Goal: Information Seeking & Learning: Learn about a topic

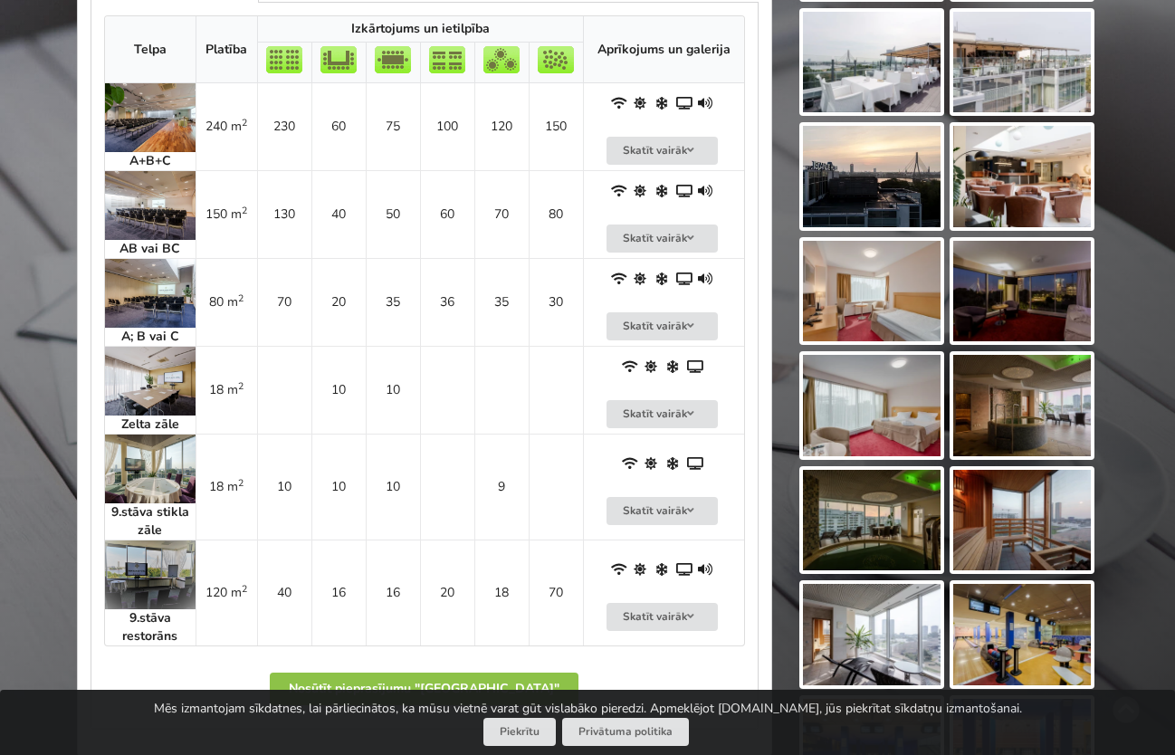
scroll to position [1268, 0]
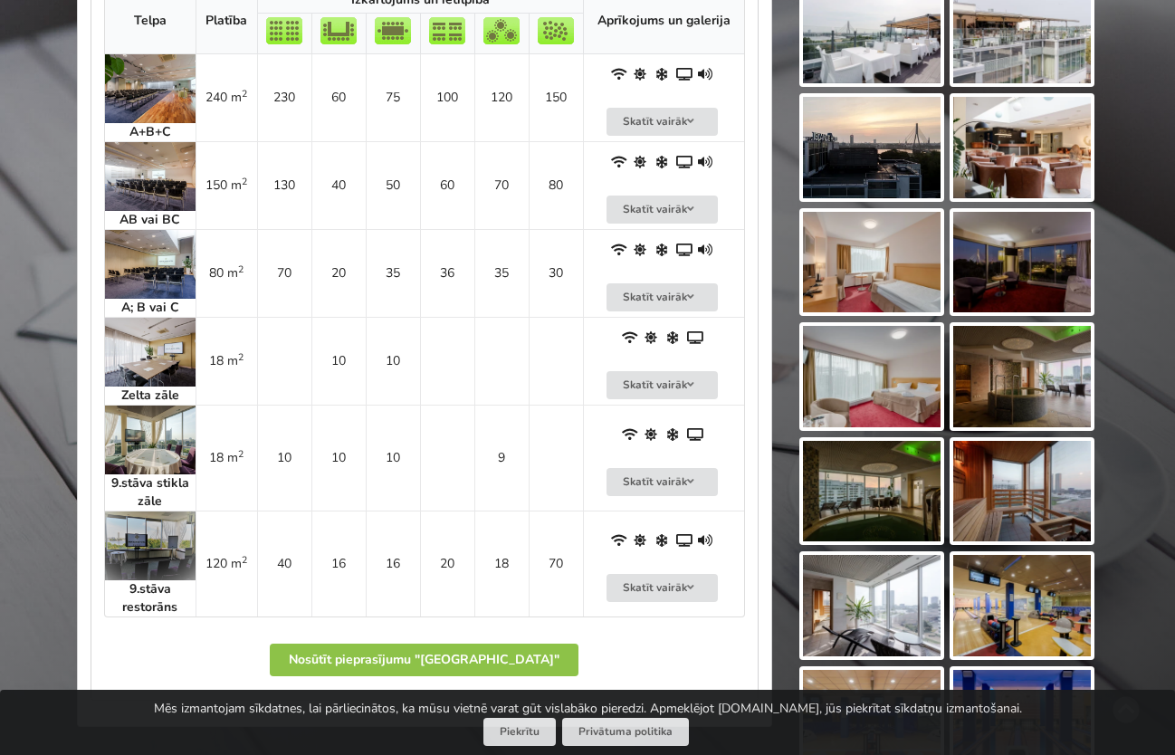
click at [172, 520] on img at bounding box center [150, 546] width 91 height 69
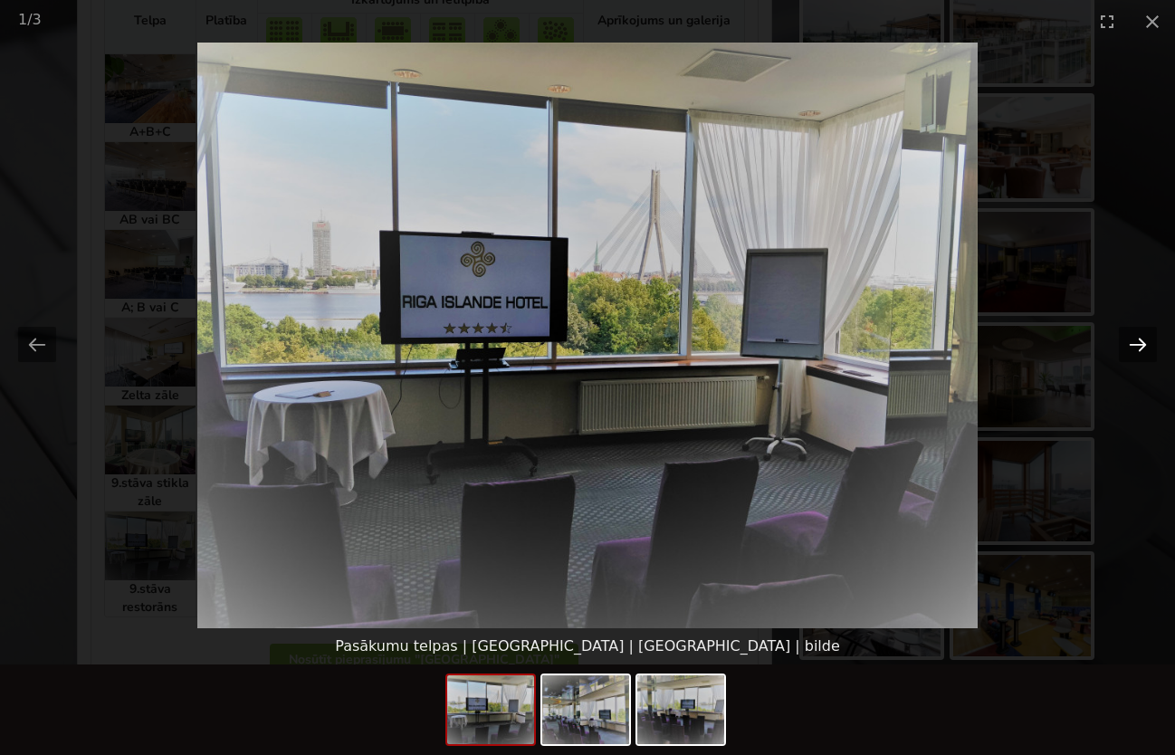
click at [1130, 348] on button "Next slide" at bounding box center [1138, 344] width 38 height 35
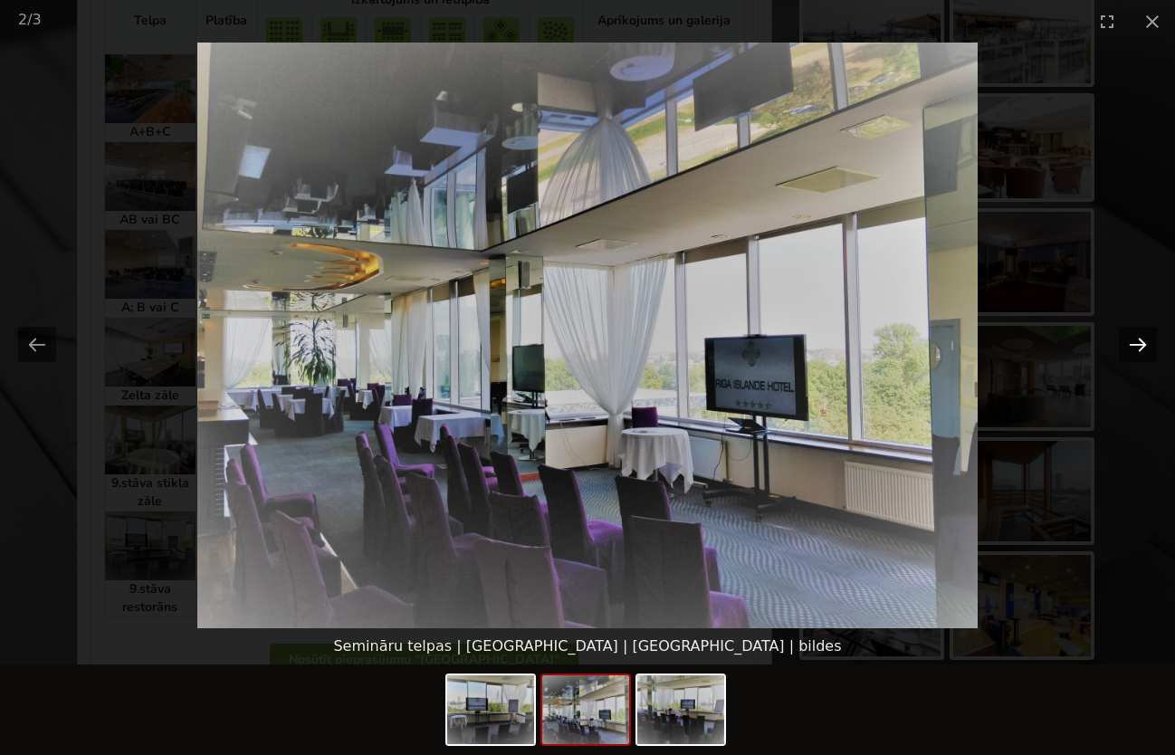
click at [1136, 344] on button "Next slide" at bounding box center [1138, 344] width 38 height 35
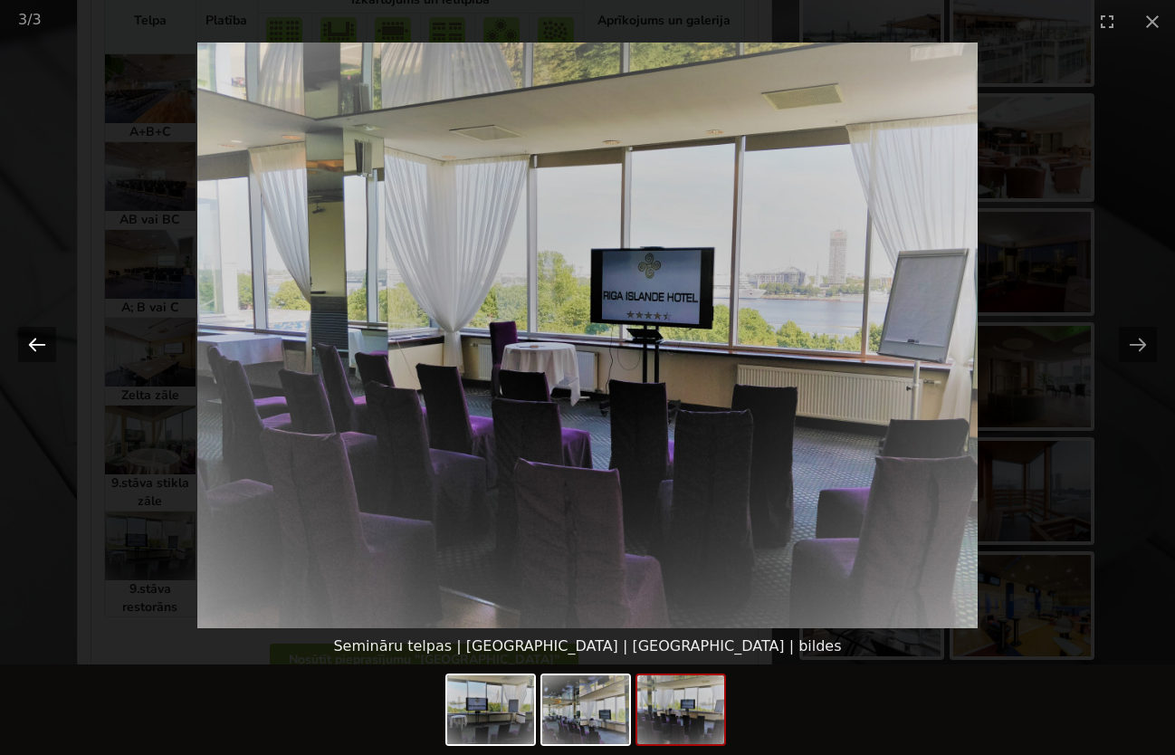
click at [43, 340] on button "Previous slide" at bounding box center [37, 344] width 38 height 35
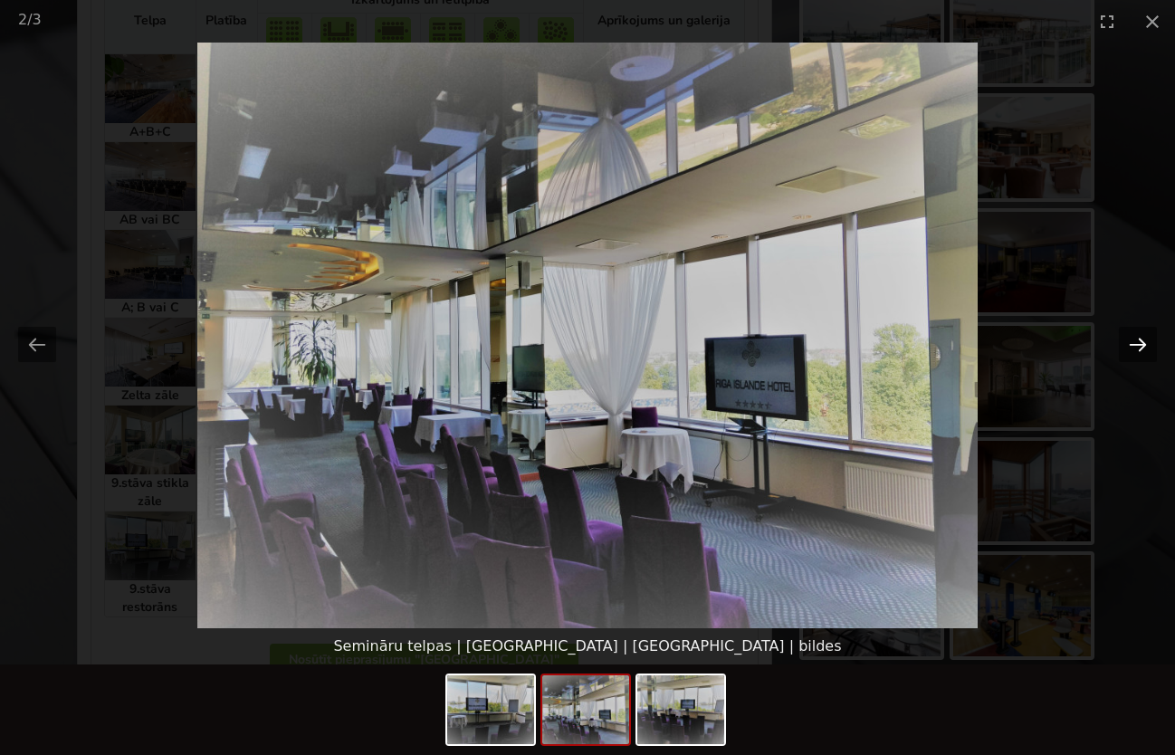
click at [1134, 346] on button "Next slide" at bounding box center [1138, 344] width 38 height 35
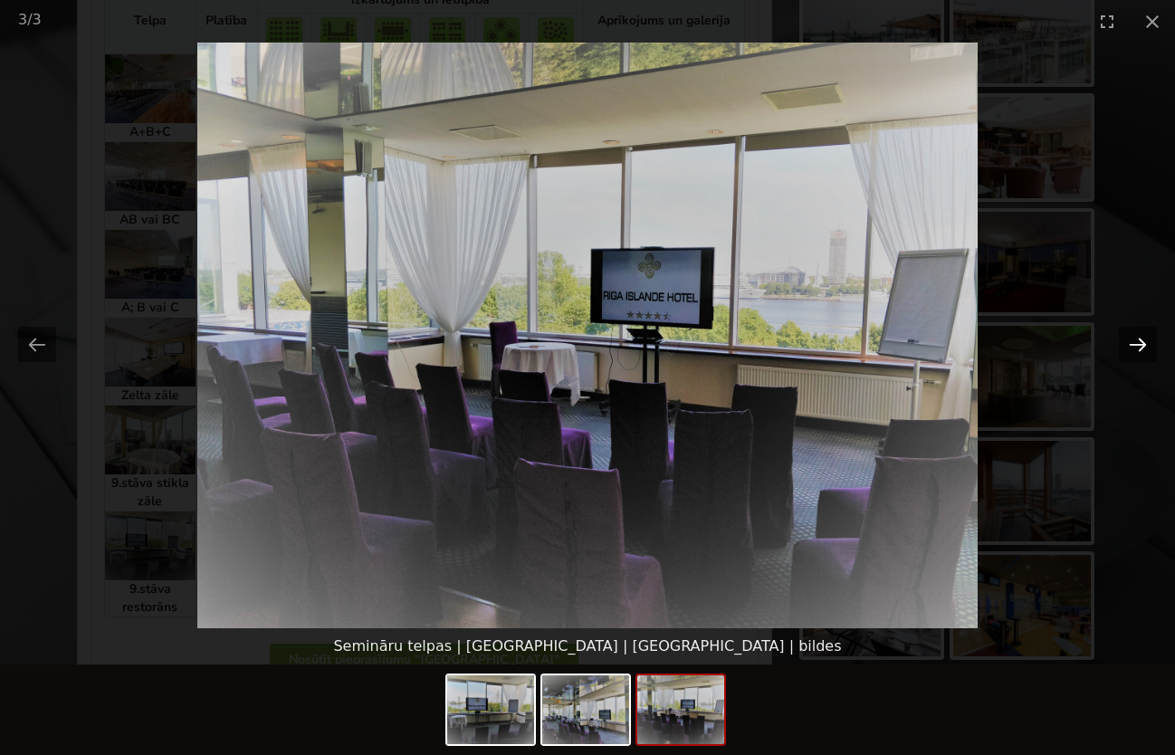
click at [1134, 346] on button "Next slide" at bounding box center [1138, 344] width 38 height 35
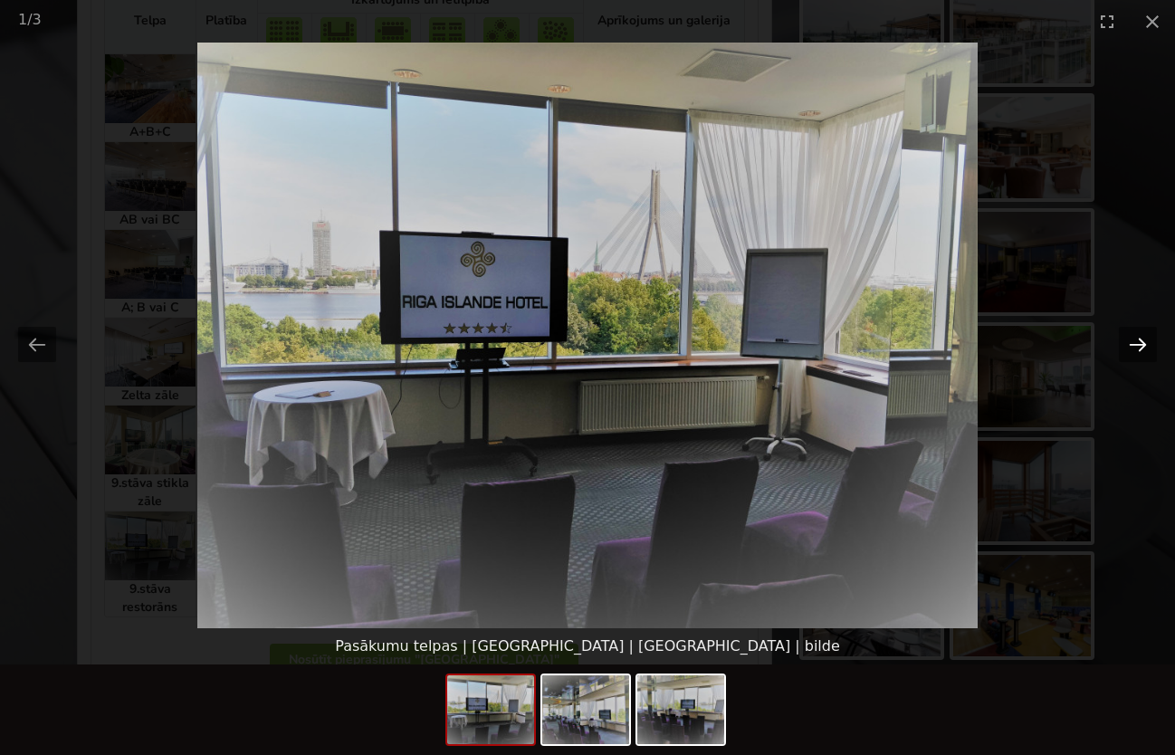
click at [1134, 346] on button "Next slide" at bounding box center [1138, 344] width 38 height 35
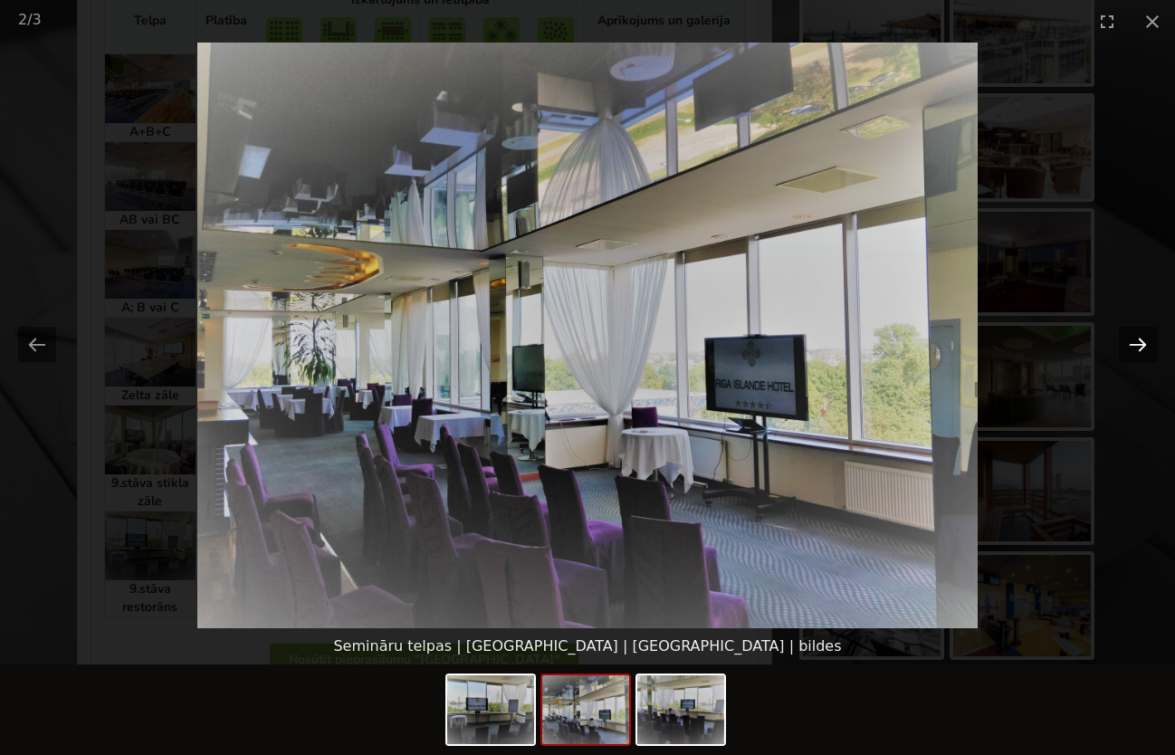
click at [1134, 346] on button "Next slide" at bounding box center [1138, 344] width 38 height 35
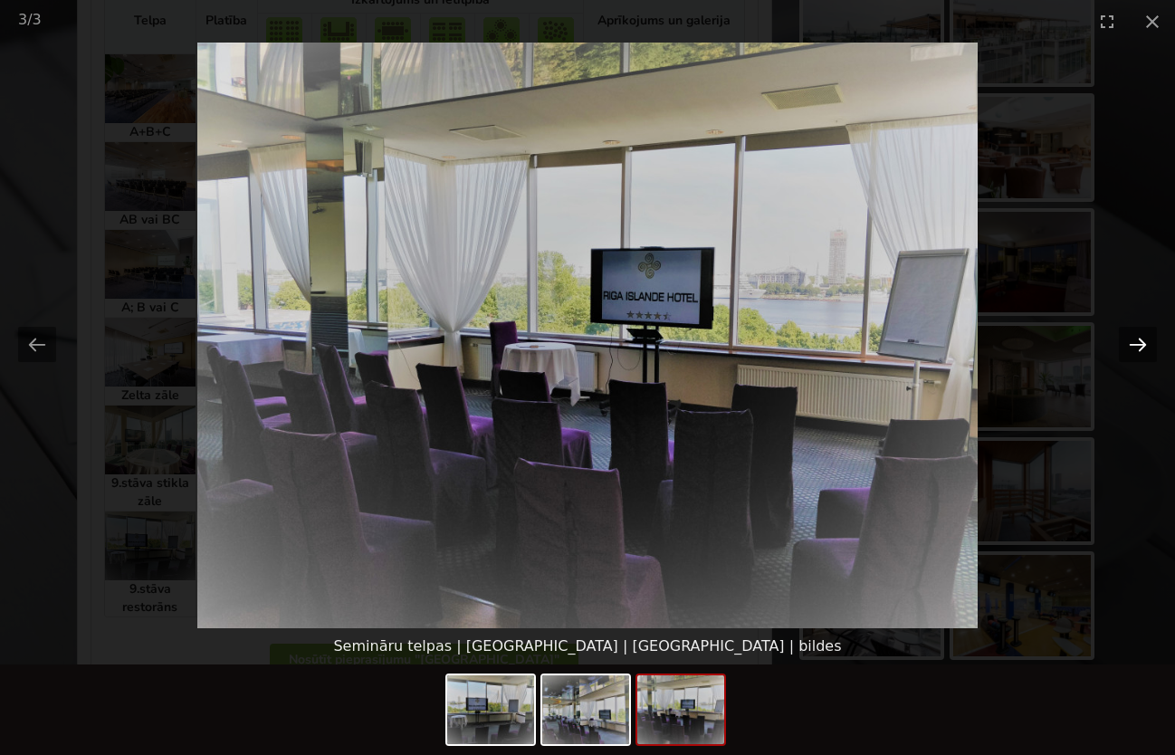
click at [1134, 346] on button "Next slide" at bounding box center [1138, 344] width 38 height 35
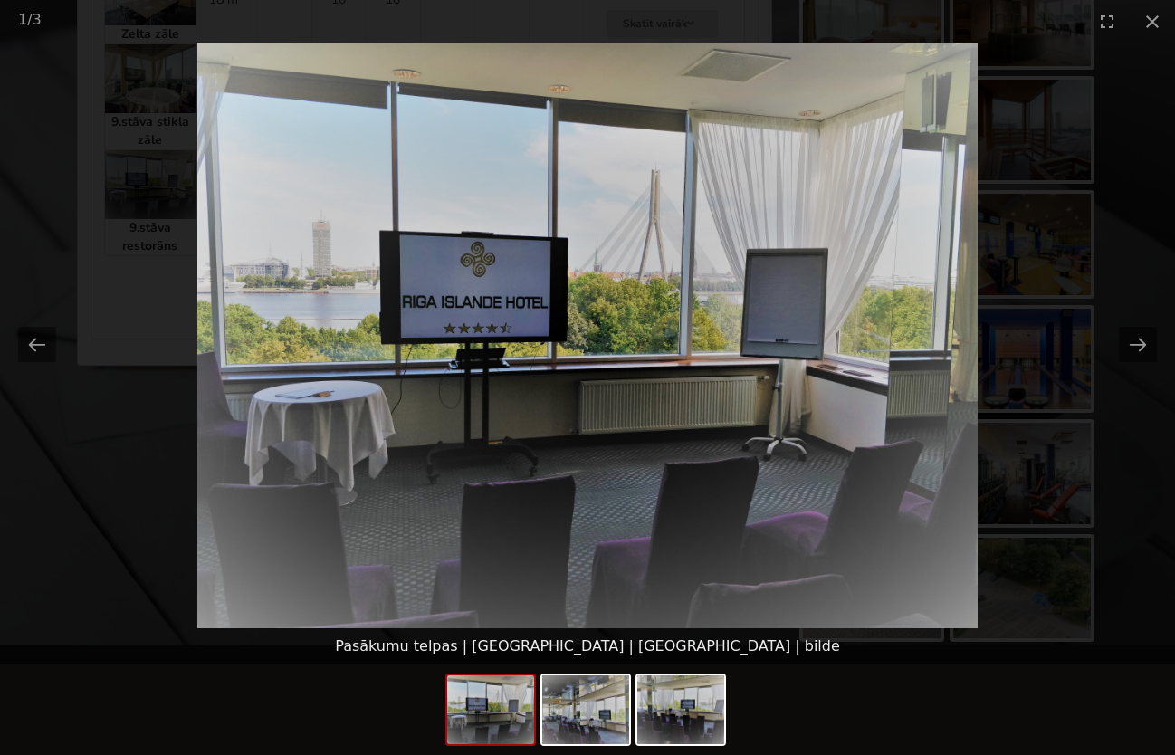
scroll to position [1630, 0]
click at [602, 720] on img at bounding box center [585, 709] width 87 height 69
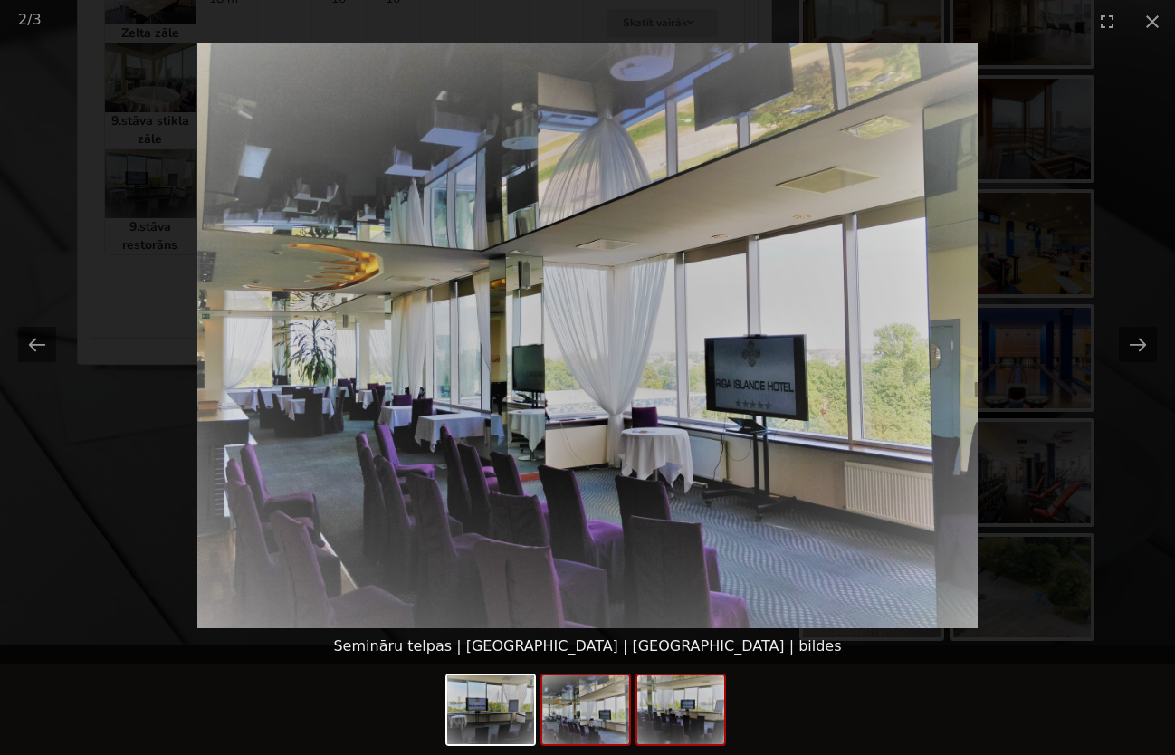
click at [681, 717] on img at bounding box center [680, 709] width 87 height 69
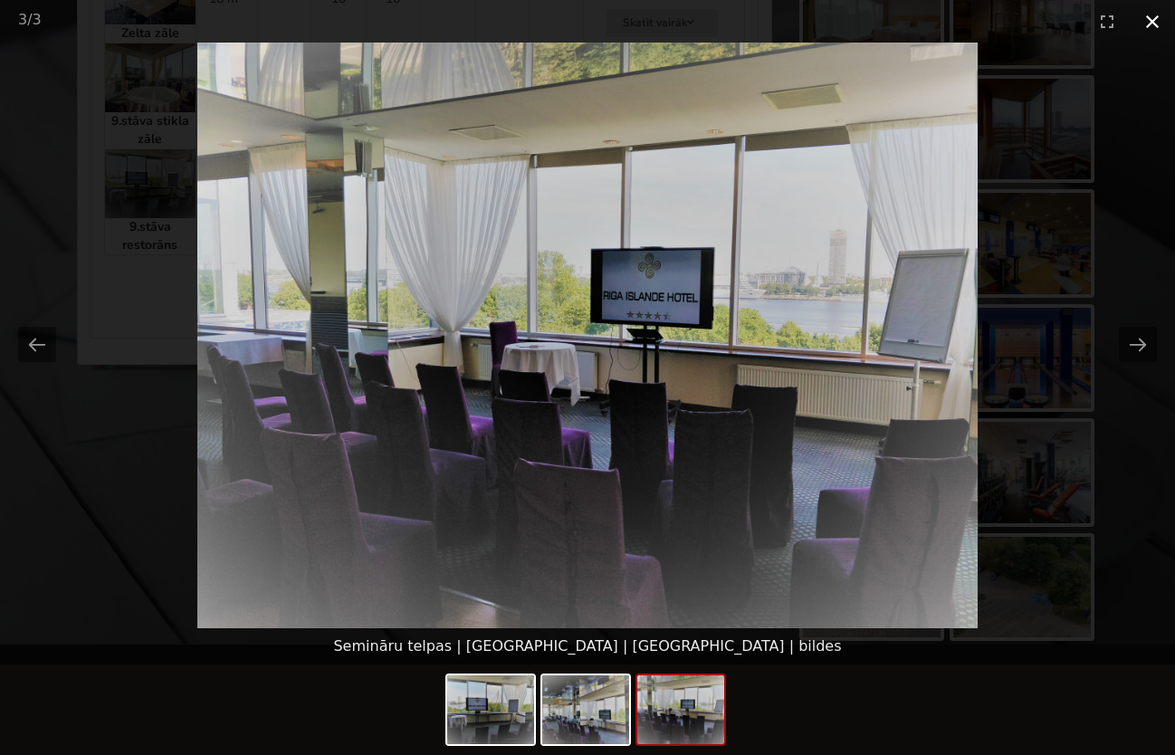
click at [1160, 16] on button "Close gallery" at bounding box center [1152, 21] width 45 height 43
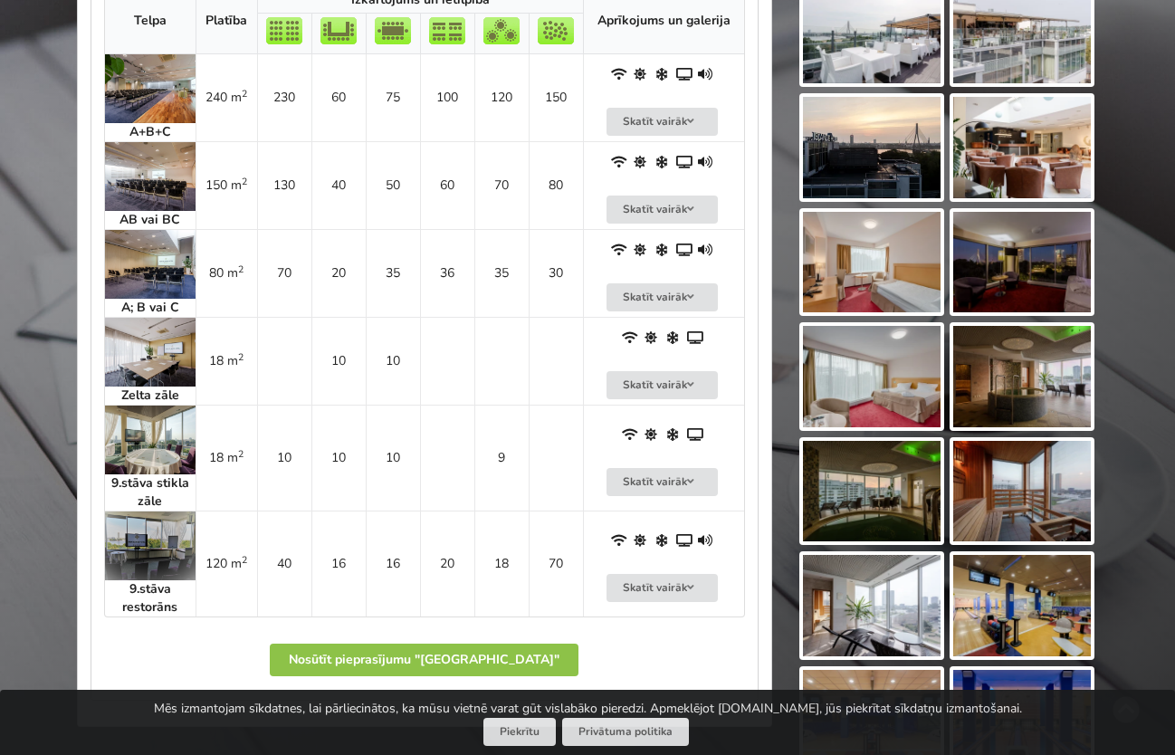
click at [857, 489] on img at bounding box center [872, 491] width 138 height 101
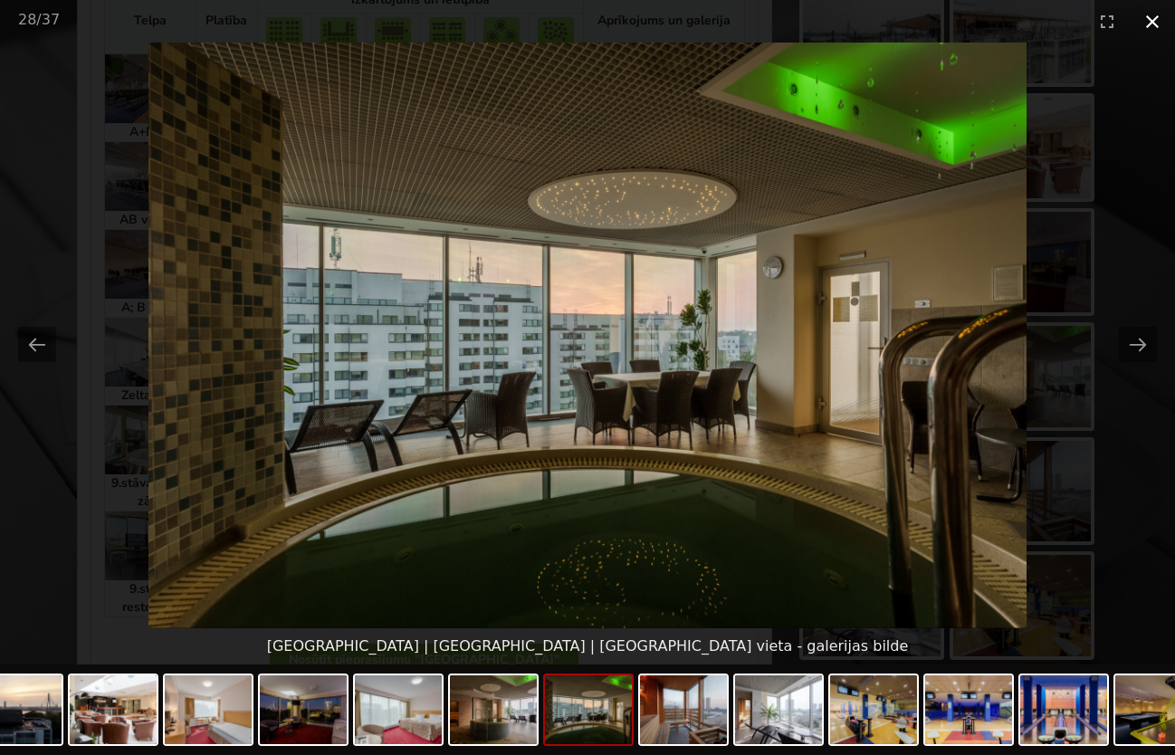
click at [1148, 25] on button "Close gallery" at bounding box center [1152, 21] width 45 height 43
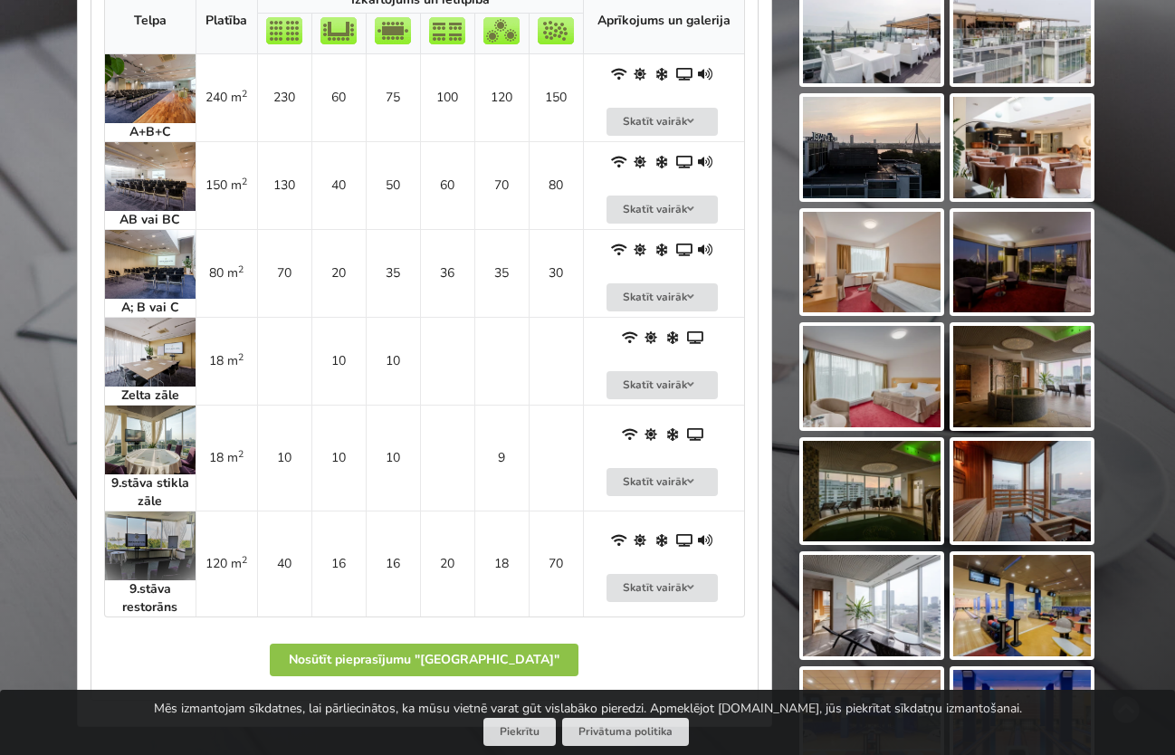
click at [158, 520] on img at bounding box center [150, 546] width 91 height 69
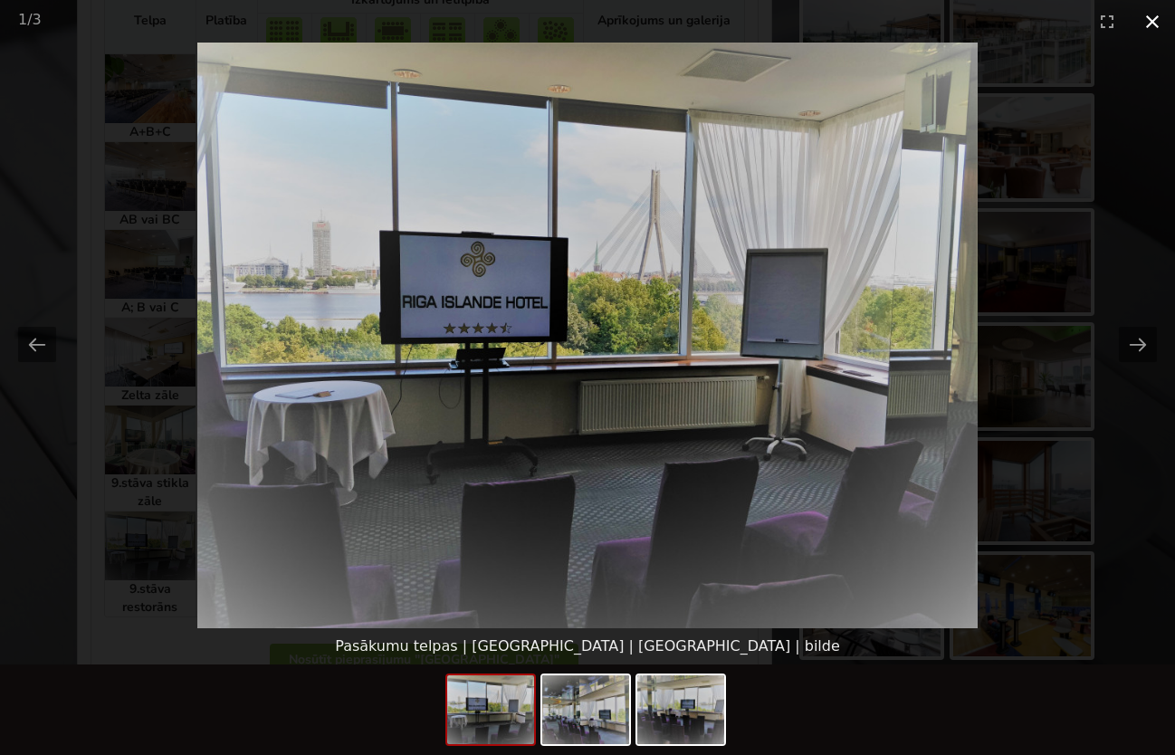
click at [1148, 20] on button "Close gallery" at bounding box center [1152, 21] width 45 height 43
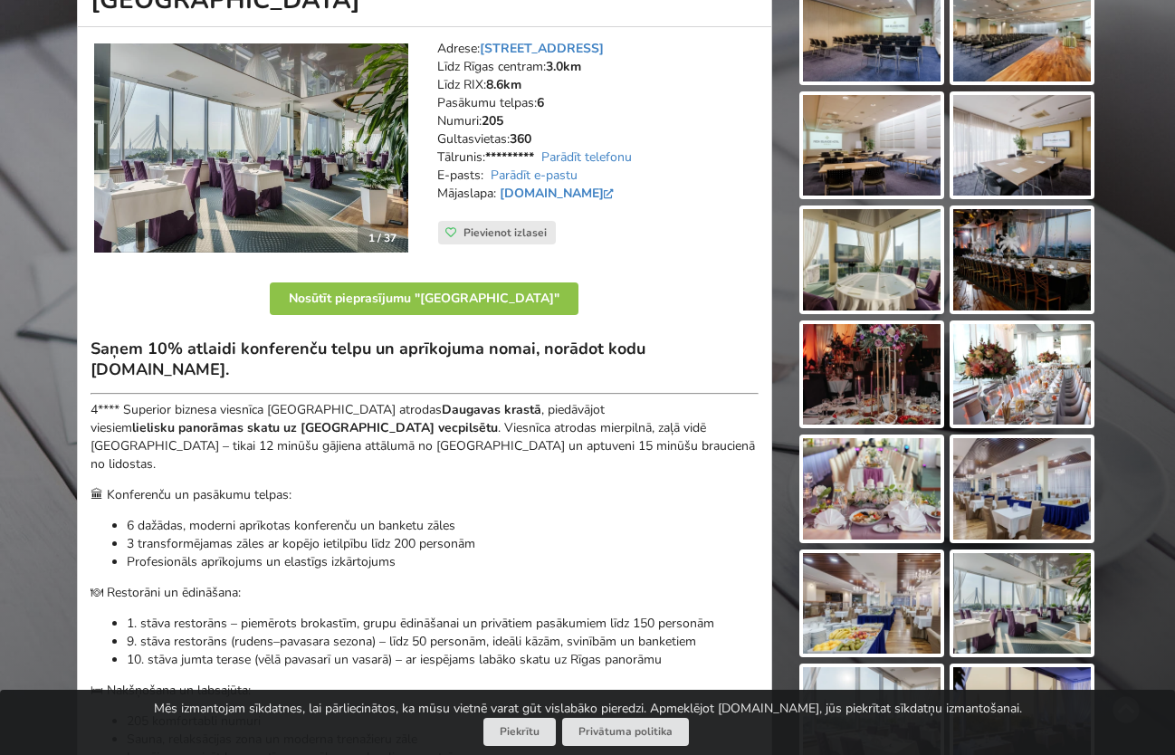
scroll to position [0, 0]
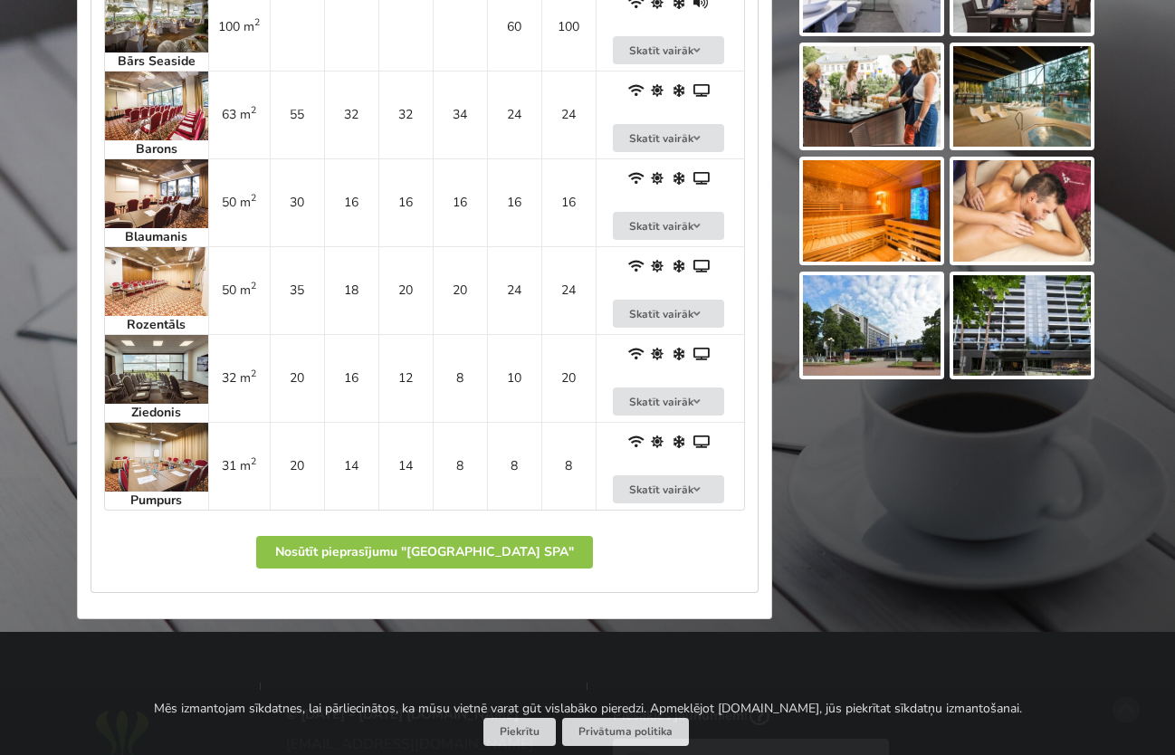
scroll to position [1901, 0]
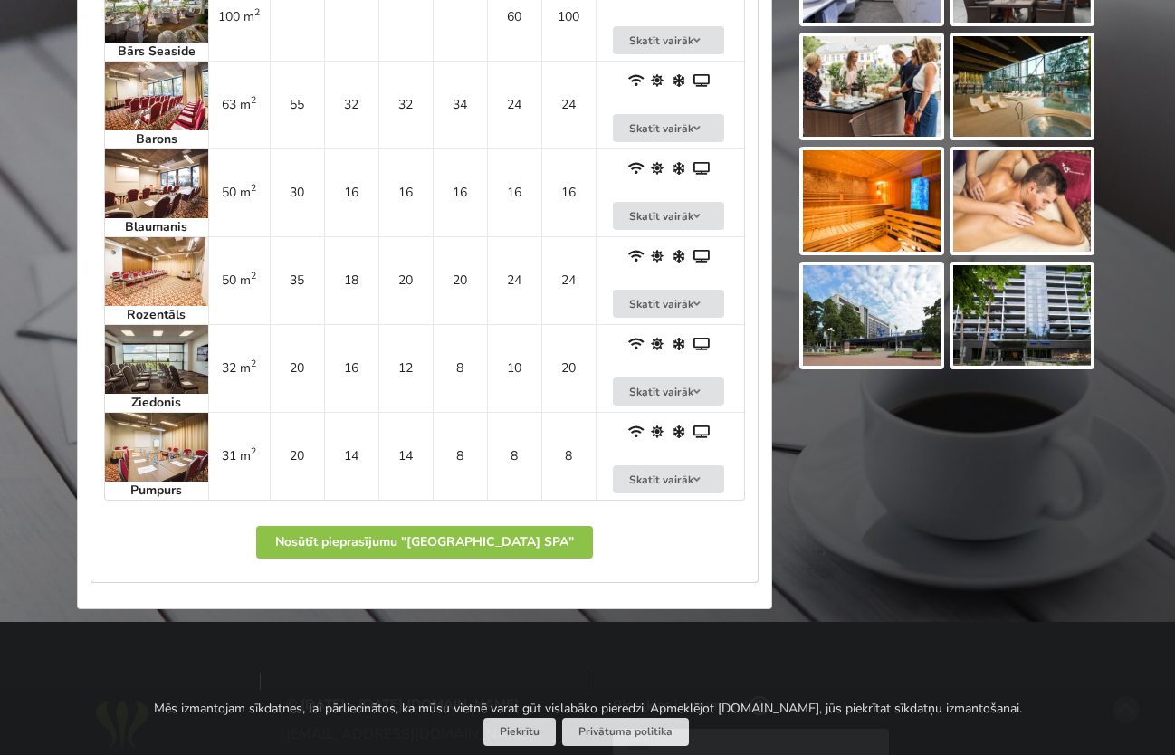
click at [162, 351] on img at bounding box center [156, 359] width 103 height 69
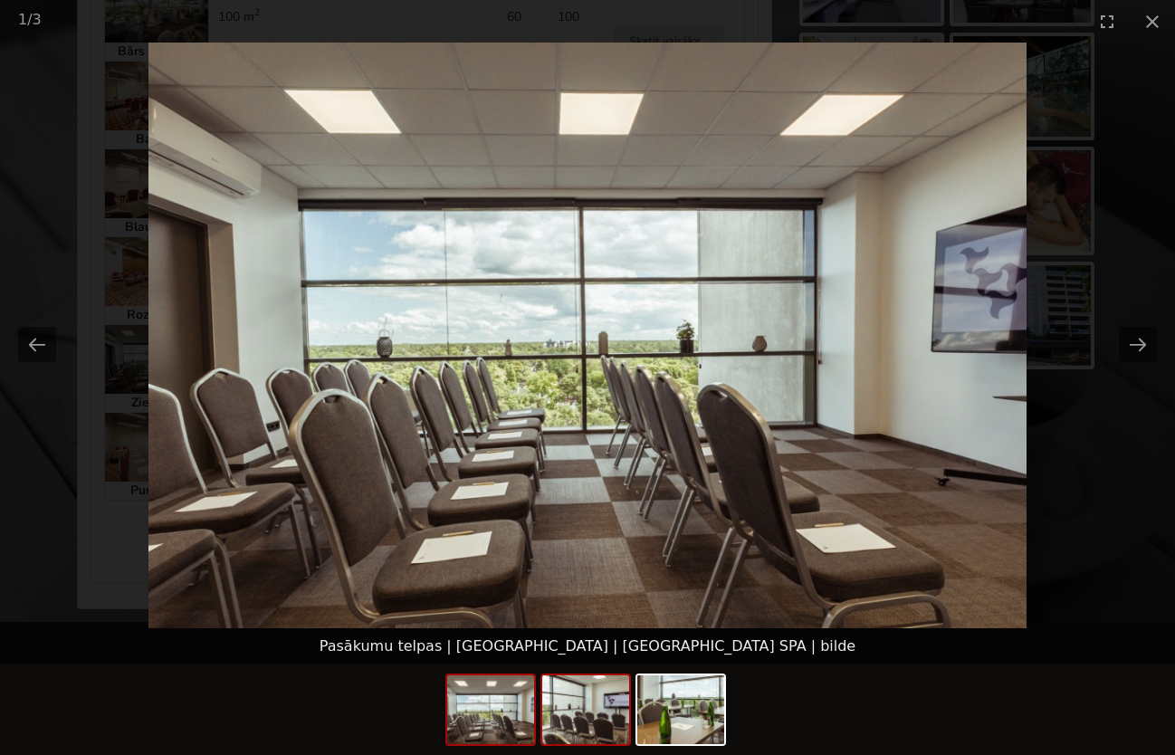
click at [569, 688] on img at bounding box center [585, 709] width 87 height 69
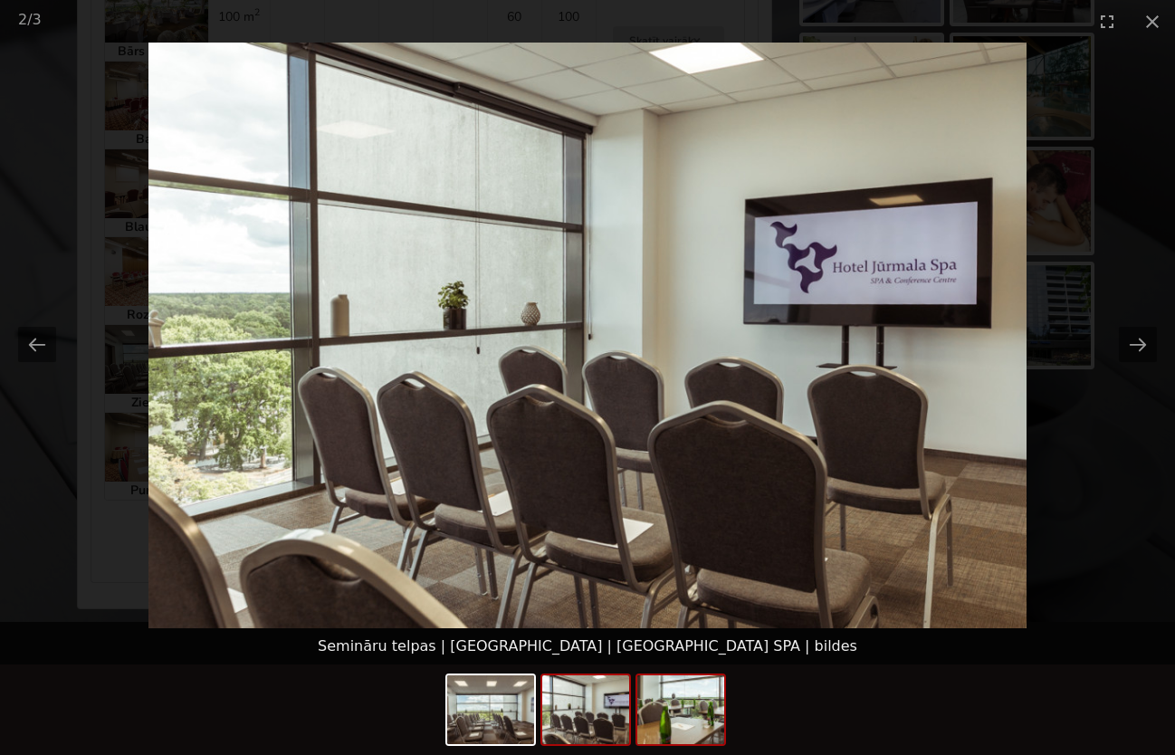
click at [677, 701] on img at bounding box center [680, 709] width 87 height 69
